Goal: Communication & Community: Participate in discussion

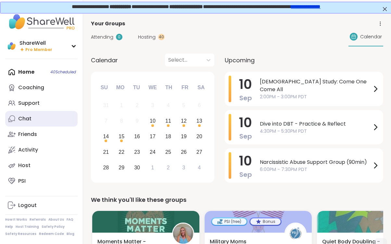
click at [44, 123] on link "Chat" at bounding box center [41, 119] width 72 height 16
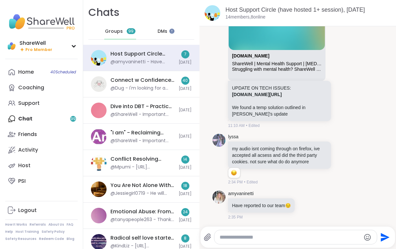
scroll to position [4639, 0]
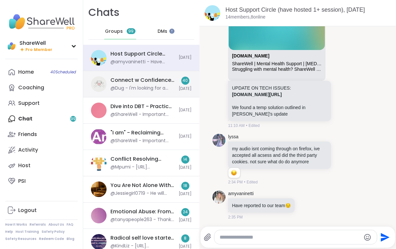
click at [147, 84] on div "Connect w Confidence: 💕 Online Dating 💕, Sep 10 @Dug - I'm looking for a woman …" at bounding box center [142, 84] width 64 height 15
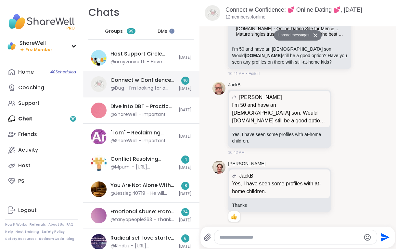
scroll to position [1827, 0]
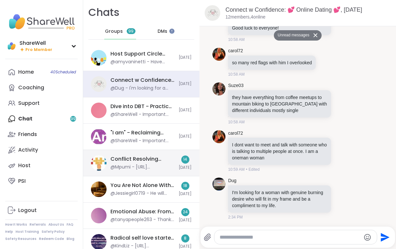
click at [126, 161] on div "Conflict Resolving Communication, Sep 10" at bounding box center [142, 159] width 64 height 7
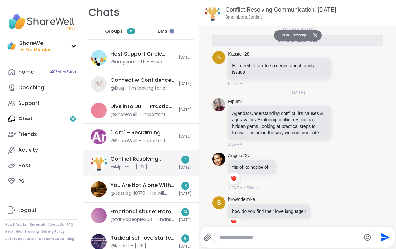
scroll to position [1132, 0]
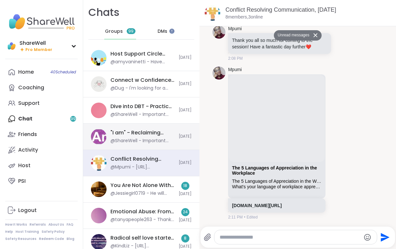
click at [161, 130] on div ""I am" - Reclaiming yourself after emotional abuse, Sep 11" at bounding box center [142, 132] width 64 height 7
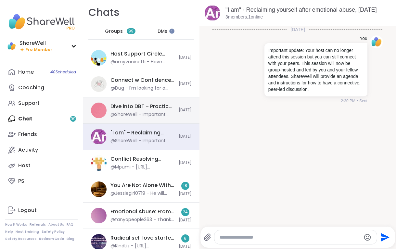
click at [152, 117] on div "@ShareWell - Important update: Your host can no longer attend this session but …" at bounding box center [142, 114] width 64 height 6
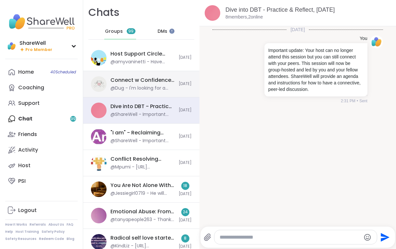
click at [148, 87] on div "@Dug - I'm looking for a woman with genuine burning desire who will fit in my f…" at bounding box center [142, 88] width 64 height 6
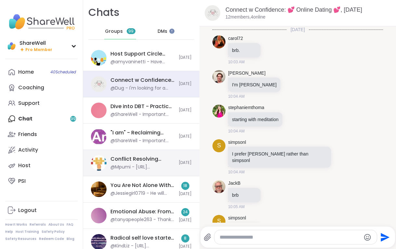
scroll to position [1812, 0]
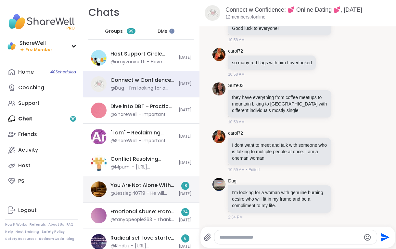
drag, startPoint x: 153, startPoint y: 211, endPoint x: 152, endPoint y: 187, distance: 23.1
click at [154, 211] on div "Emotional Abuse: From Hurt to Healing, Sep 10" at bounding box center [142, 211] width 64 height 7
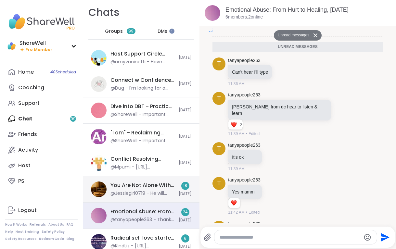
scroll to position [890, 0]
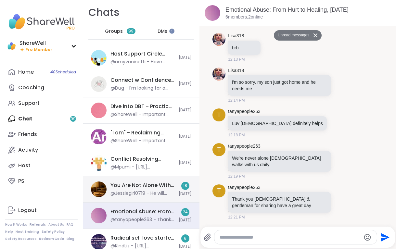
click at [152, 188] on div "You Are Not Alone With This, Sep 10" at bounding box center [142, 185] width 64 height 7
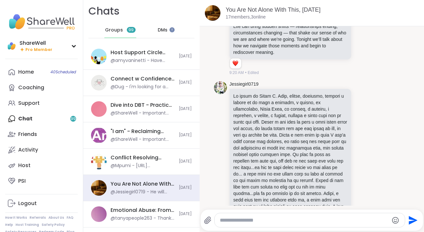
scroll to position [496, 0]
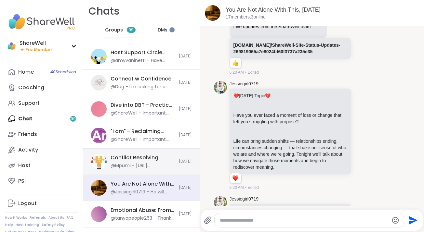
click at [127, 172] on div "Conflict Resolving Communication, Sep 10 @Mpumi - https://www.youtube.com/watch…" at bounding box center [141, 162] width 116 height 26
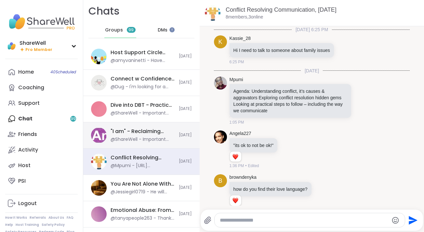
scroll to position [1094, 0]
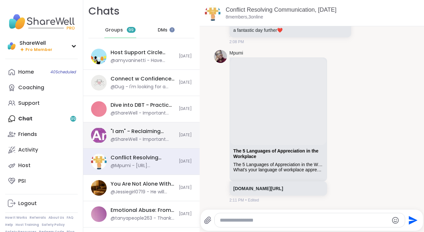
click at [131, 133] on div ""I am" - Reclaiming yourself after emotional abuse, Sep 11" at bounding box center [142, 131] width 64 height 7
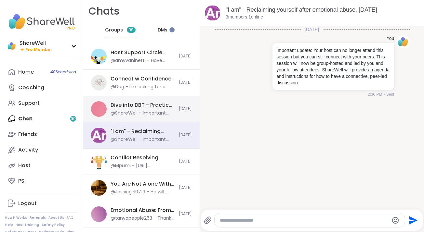
click at [128, 103] on div "Dive into DBT - Practice & Reflect, Sep 10" at bounding box center [142, 105] width 64 height 7
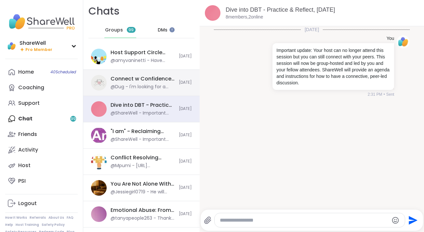
click at [129, 87] on div "@Dug - I'm looking for a woman with genuine burning desire who will fit in my f…" at bounding box center [142, 87] width 64 height 6
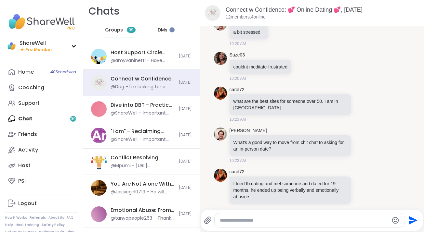
scroll to position [42, 0]
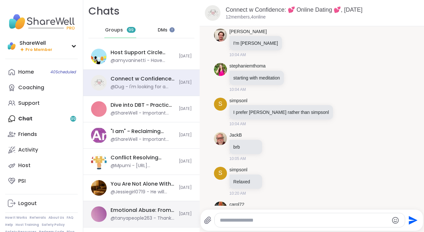
click at [155, 214] on div "Emotional Abuse: From Hurt to Healing, Sep 10 @tanyapeople263 - Thank you ladie…" at bounding box center [142, 214] width 64 height 15
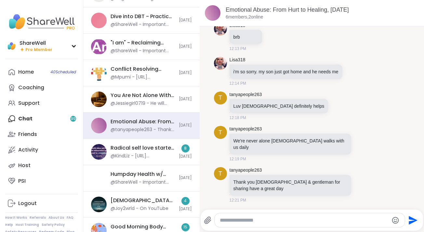
scroll to position [223, 0]
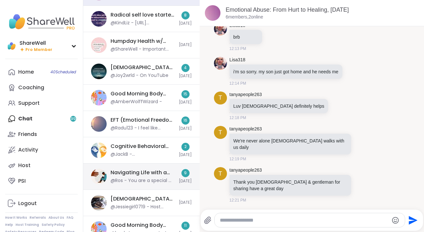
click at [149, 176] on div "Navigating Life with a Narcissist, Sep 09" at bounding box center [142, 172] width 64 height 7
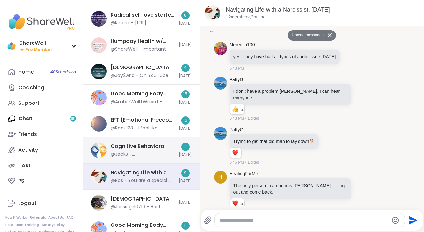
scroll to position [1356, 0]
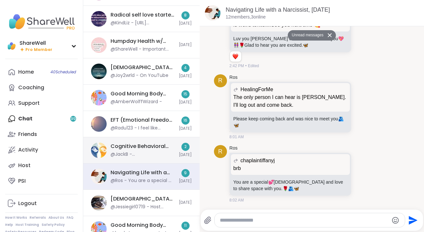
click at [147, 149] on div "Cognitive Behavioral Coaching: Shifting Self-Talk, Sep 09" at bounding box center [142, 146] width 64 height 7
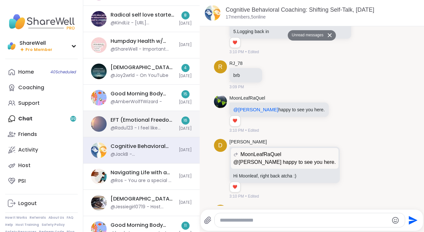
scroll to position [4920, 0]
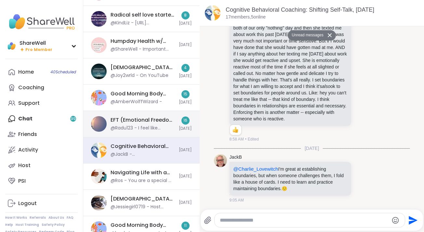
click at [146, 129] on div "@Radu123 - I feel like deciding an emotion is bad and disliking it will intensi…" at bounding box center [142, 128] width 64 height 6
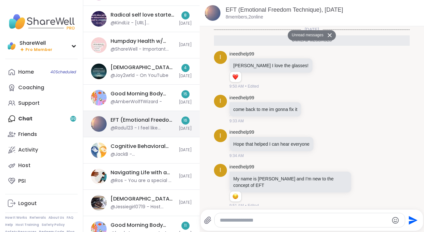
scroll to position [1407, 0]
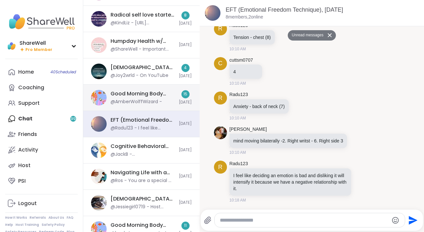
click at [139, 92] on div "Good Morning Body Doubling For Productivity, Sep 10" at bounding box center [142, 93] width 64 height 7
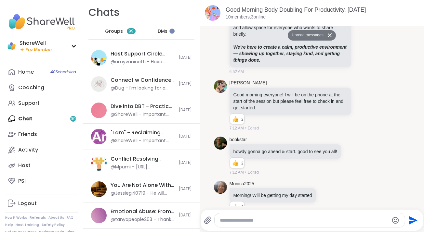
scroll to position [0, 0]
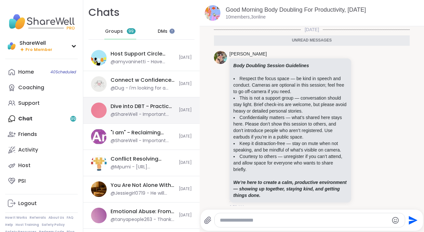
click at [155, 114] on div "@ShareWell - Important update: Your host can no longer attend this session but …" at bounding box center [142, 114] width 64 height 6
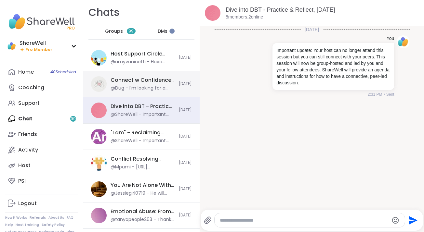
click at [145, 78] on div "Connect w Confidence: 💕 Online Dating 💕, Sep 10" at bounding box center [142, 80] width 64 height 7
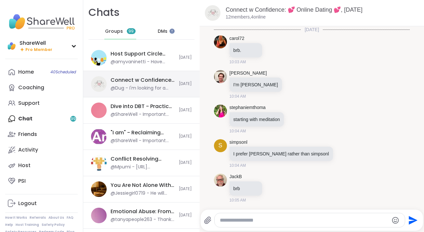
scroll to position [1787, 0]
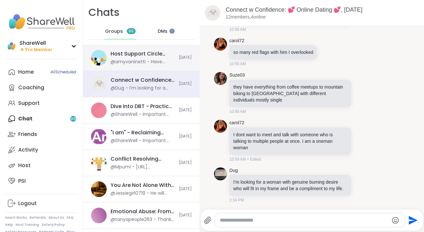
click at [143, 63] on div "@amyvaninetti - Have reported to our team 😔" at bounding box center [142, 62] width 64 height 6
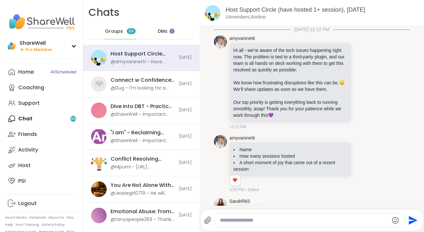
scroll to position [4440, 0]
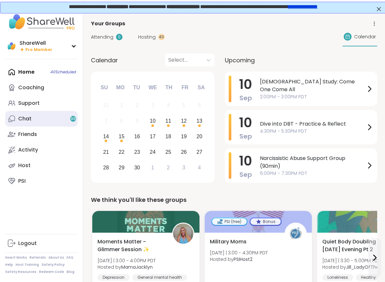
click at [39, 119] on link "Chat 99" at bounding box center [41, 119] width 72 height 16
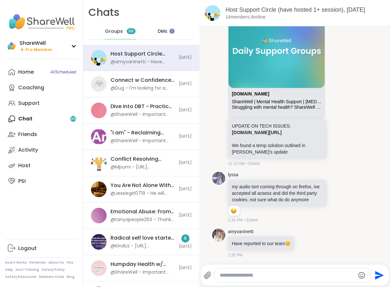
click at [153, 31] on div "DMs" at bounding box center [163, 32] width 32 height 16
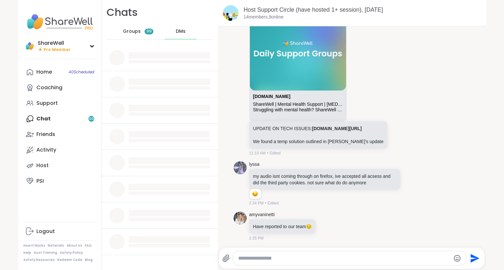
scroll to position [4172, 0]
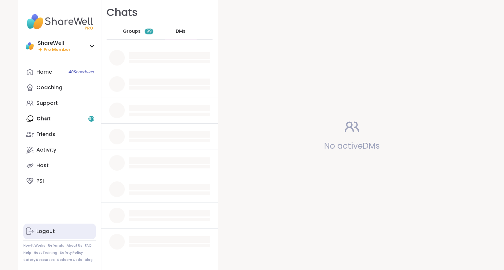
click at [41, 232] on div "Logout" at bounding box center [45, 231] width 19 height 7
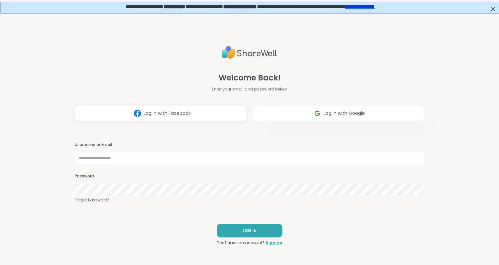
click at [330, 115] on span "Log in with Google" at bounding box center [344, 113] width 41 height 7
